Goal: Navigation & Orientation: Find specific page/section

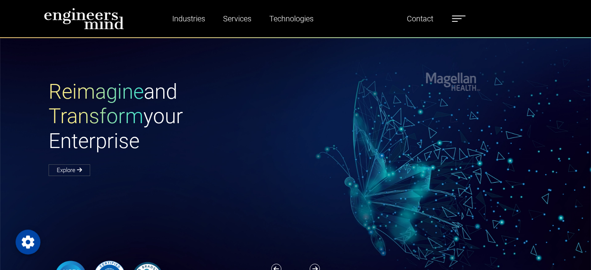
click at [466, 14] on label at bounding box center [459, 19] width 14 height 10
click at [334, 154] on div "Reimagine and Transform your Enterprise Explore" at bounding box center [300, 127] width 513 height 95
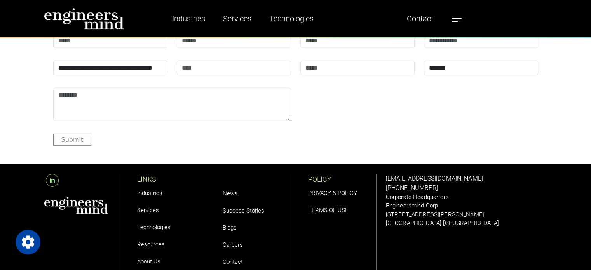
scroll to position [2497, 0]
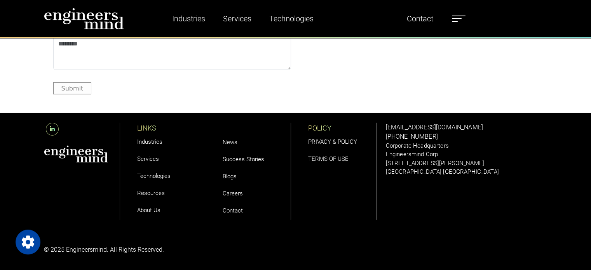
click at [236, 194] on link "Careers" at bounding box center [233, 193] width 20 height 7
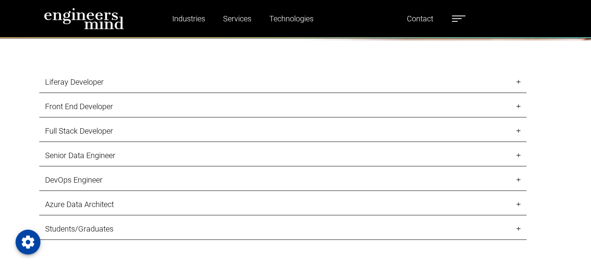
scroll to position [909, 0]
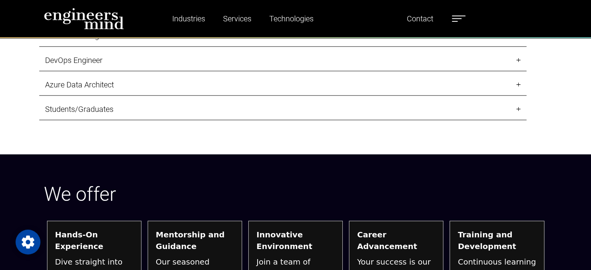
click at [108, 105] on link "Students/Graduates" at bounding box center [282, 109] width 487 height 21
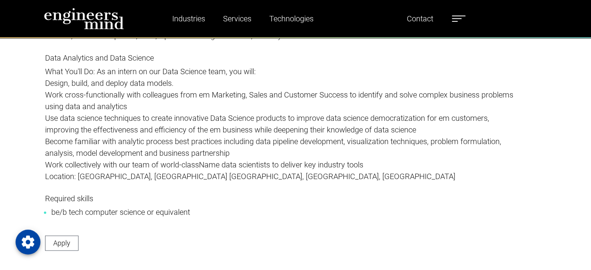
scroll to position [1200, 0]
